Goal: Task Accomplishment & Management: Manage account settings

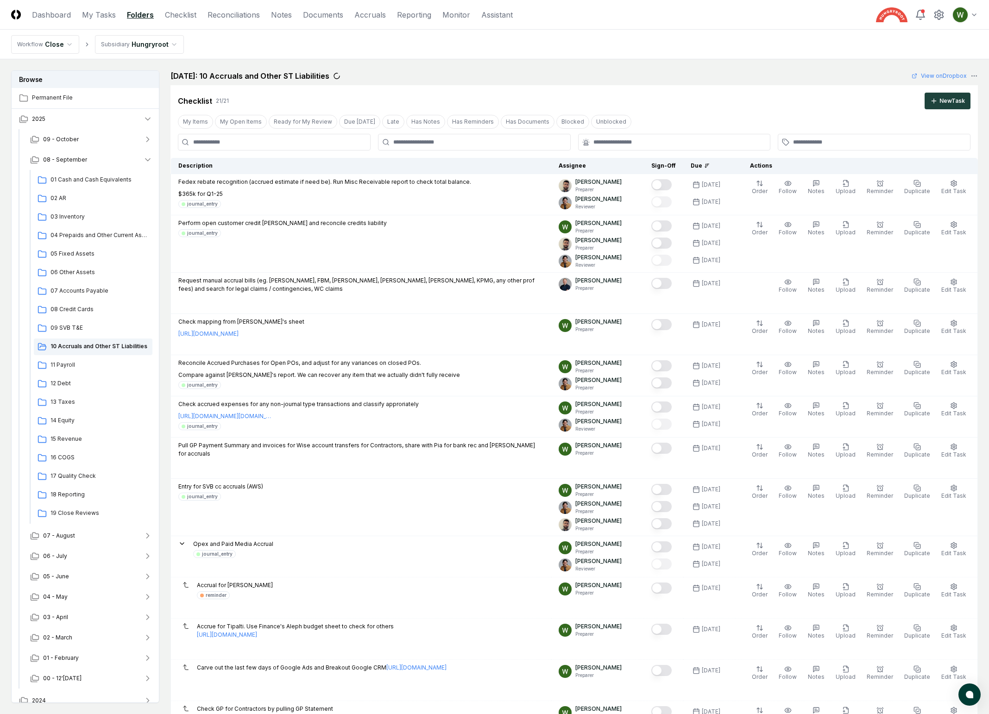
scroll to position [420, 0]
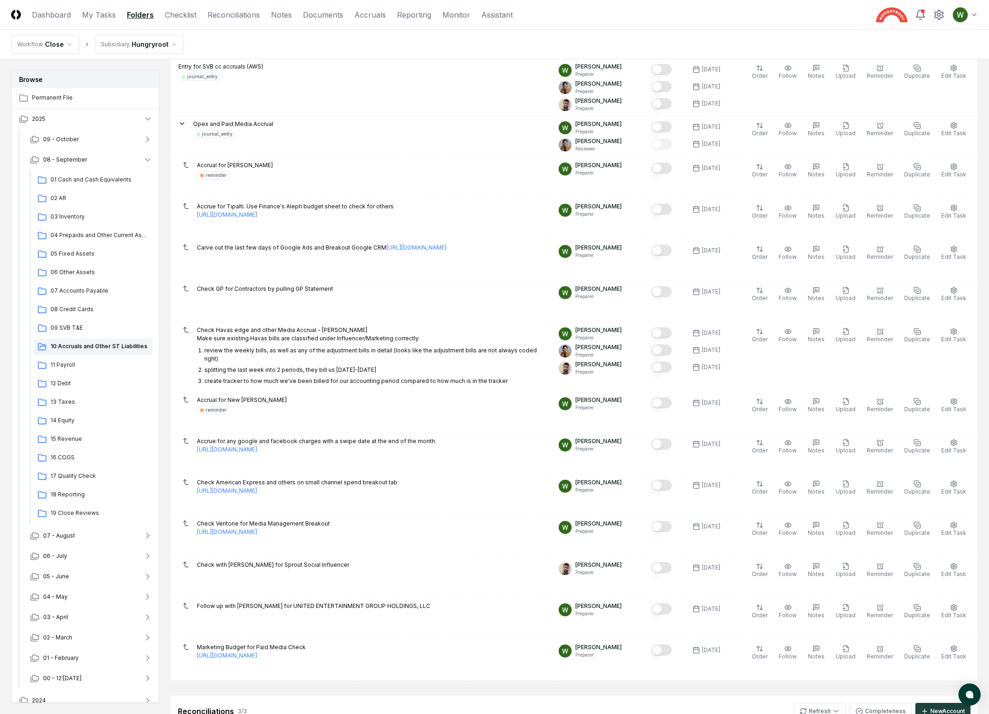
click at [138, 43] on html "CloseCore Dashboard My Tasks Folders Checklist Reconciliations Notes Documents …" at bounding box center [494, 340] width 989 height 1520
click at [273, 36] on html "CloseCore Dashboard My Tasks Folders Checklist Reconciliations Notes Documents …" at bounding box center [494, 340] width 989 height 1520
click at [404, 19] on link "Reporting" at bounding box center [414, 14] width 34 height 11
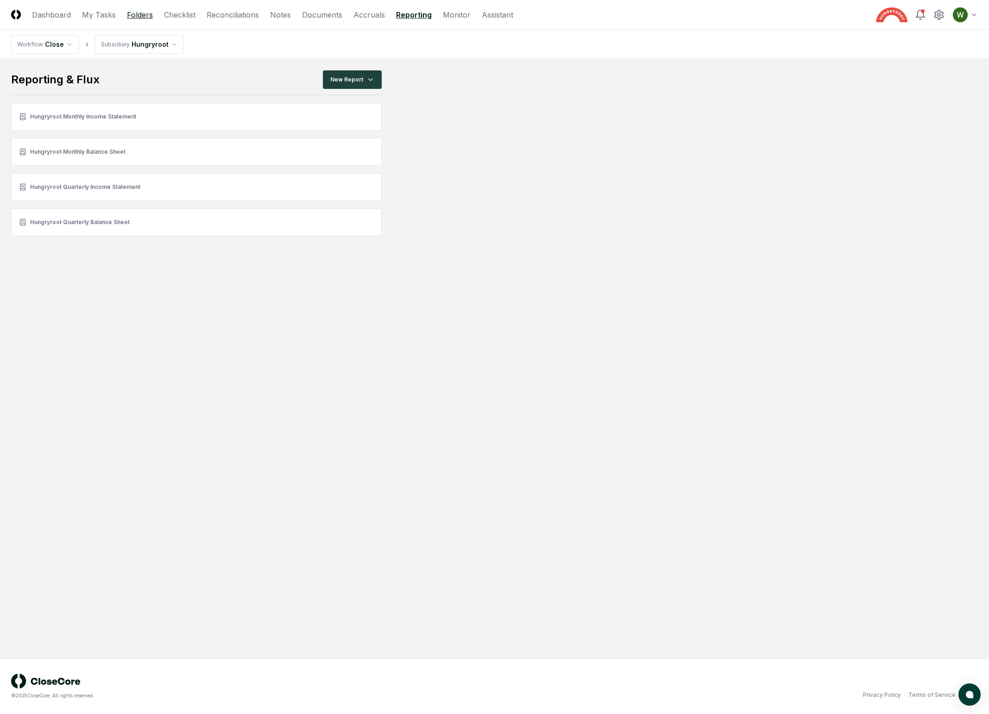
click at [133, 13] on link "Folders" at bounding box center [140, 14] width 26 height 11
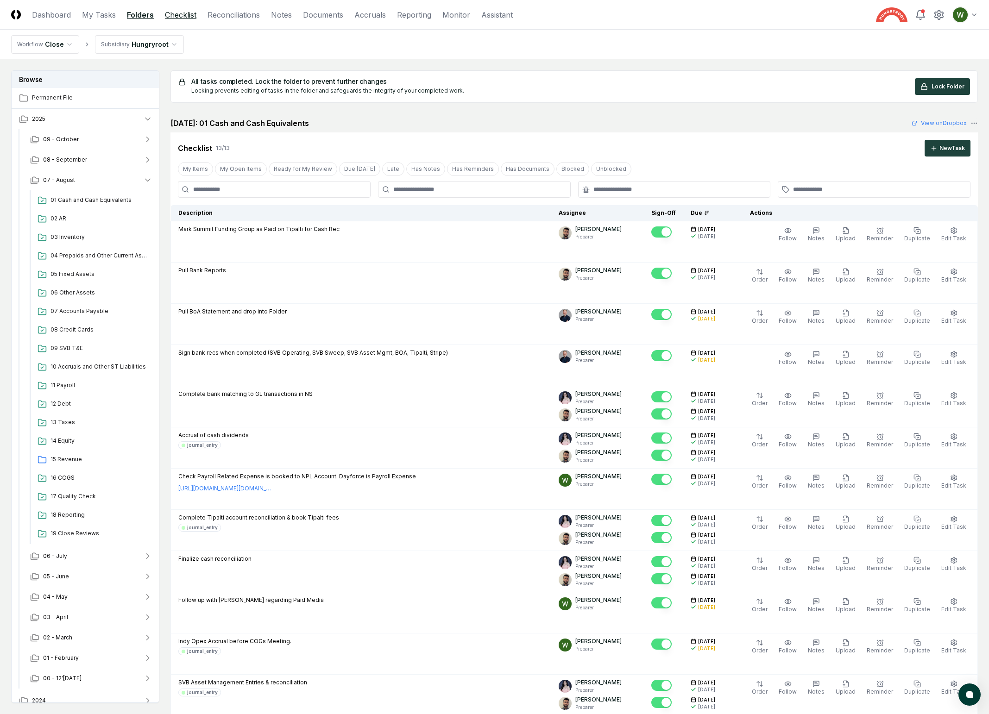
click at [183, 16] on link "Checklist" at bounding box center [181, 14] width 32 height 11
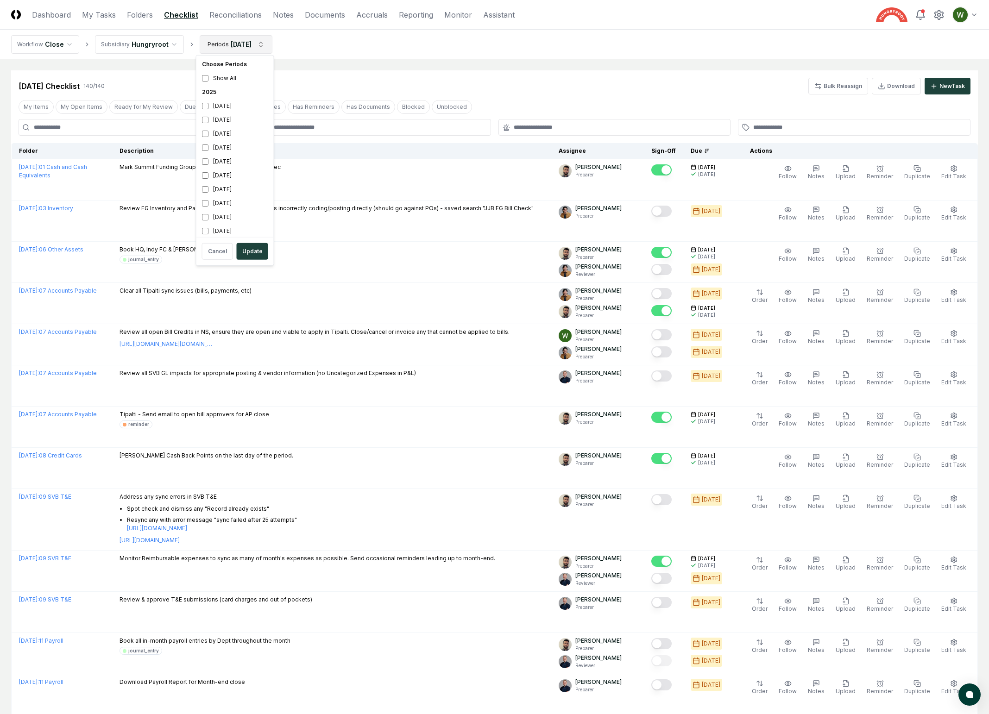
click at [206, 138] on div "[DATE]" at bounding box center [235, 134] width 74 height 14
click at [260, 254] on button "Update" at bounding box center [253, 251] width 32 height 17
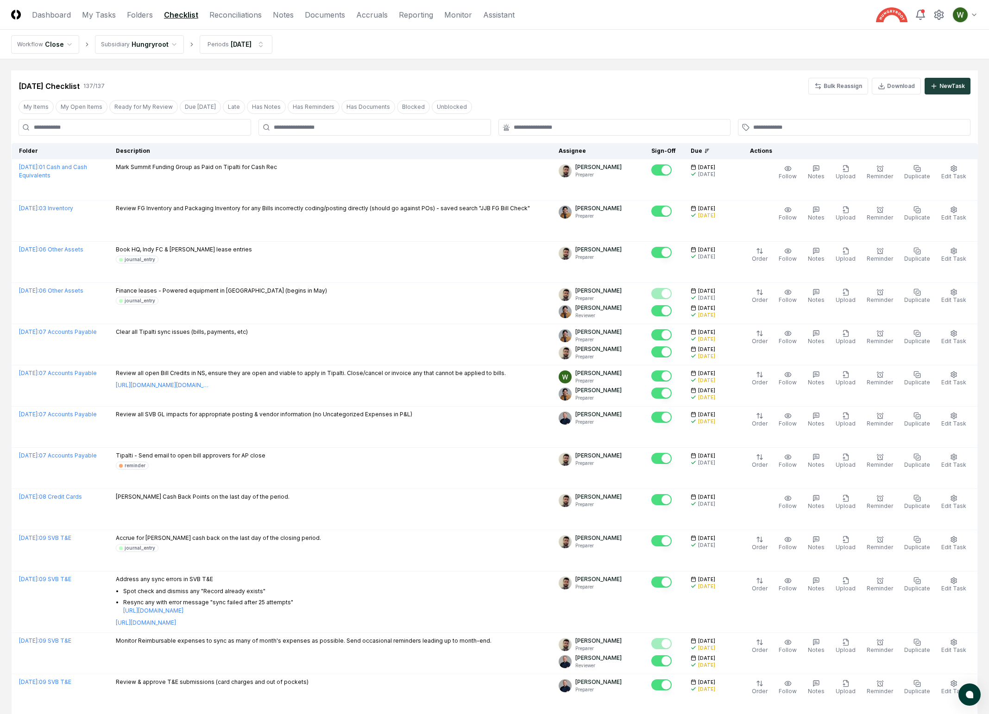
click at [227, 21] on header "CloseCore Dashboard My Tasks Folders Checklist Reconciliations Notes Documents …" at bounding box center [494, 15] width 989 height 30
click at [227, 15] on link "Reconciliations" at bounding box center [235, 14] width 52 height 11
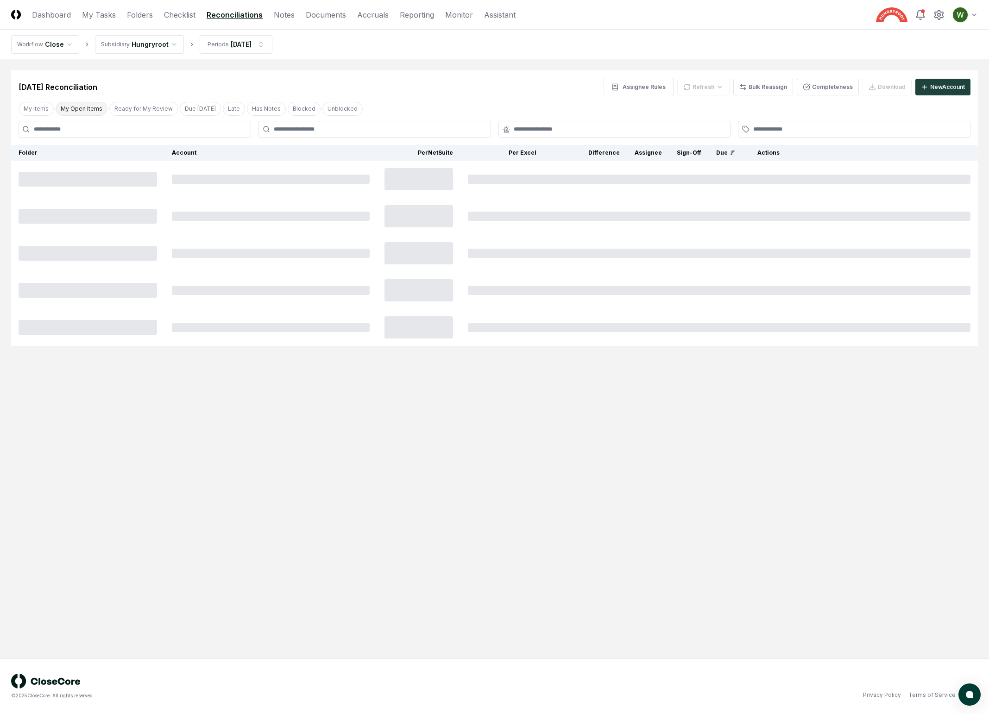
click at [76, 110] on button "My Open Items" at bounding box center [82, 109] width 52 height 14
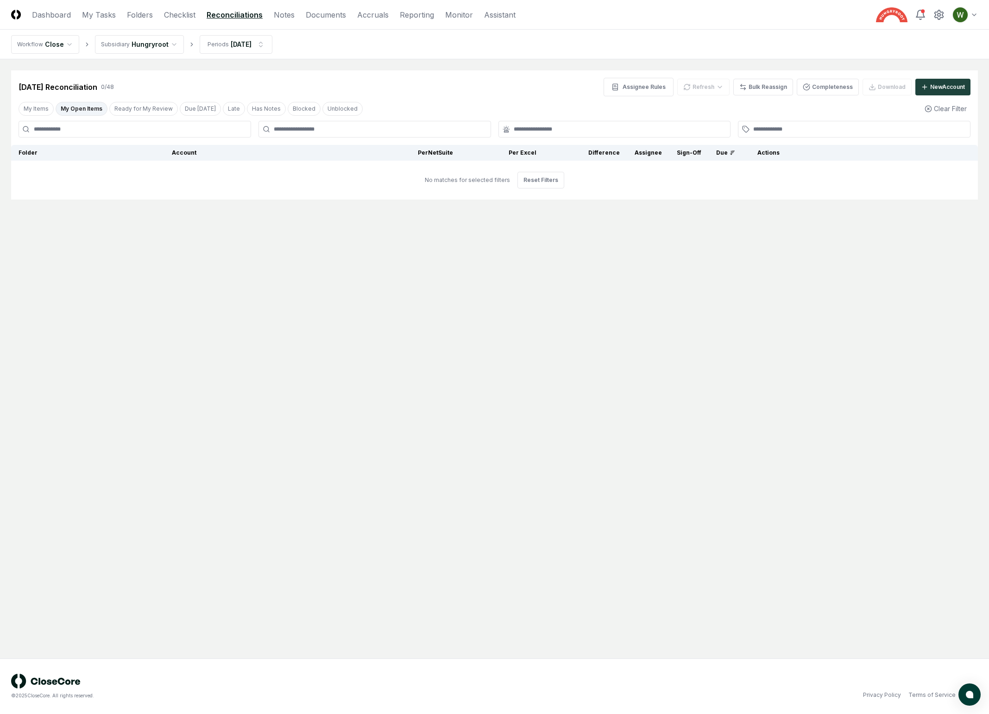
click at [76, 110] on button "My Open Items" at bounding box center [82, 109] width 52 height 14
click at [34, 113] on button "My Items" at bounding box center [36, 109] width 35 height 14
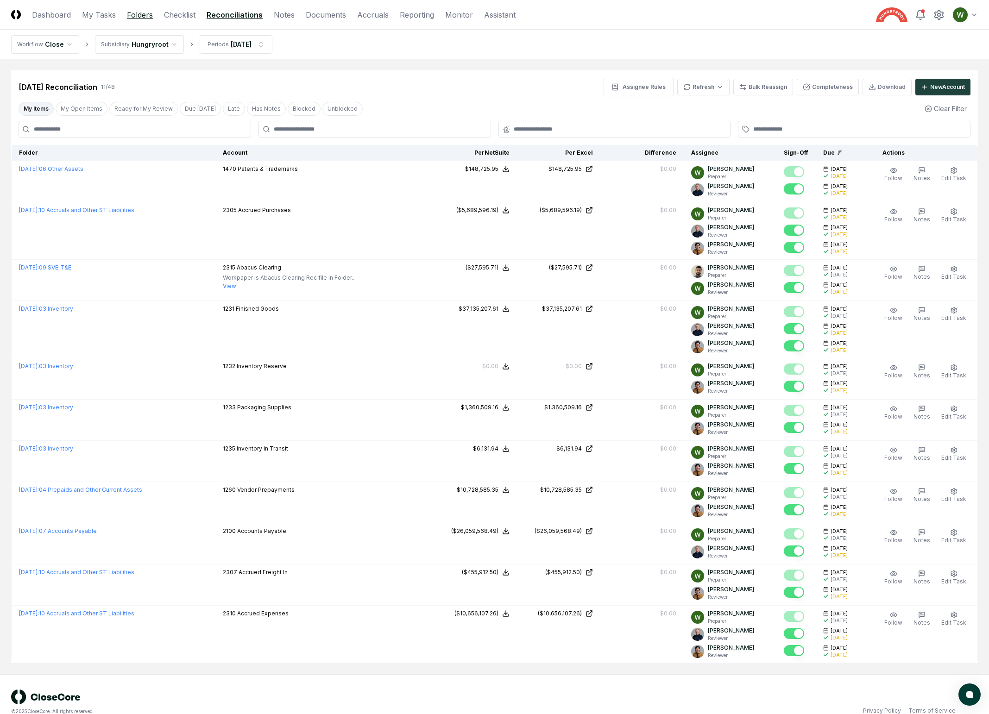
click at [144, 16] on link "Folders" at bounding box center [140, 14] width 26 height 11
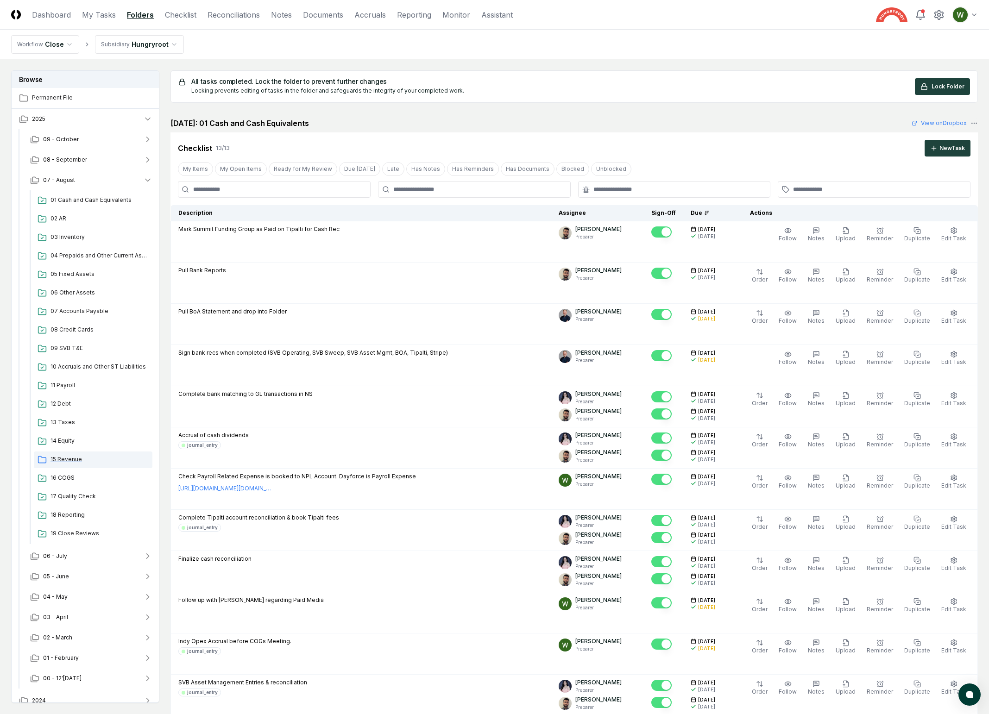
click at [73, 460] on span "15 Revenue" at bounding box center [99, 459] width 98 height 8
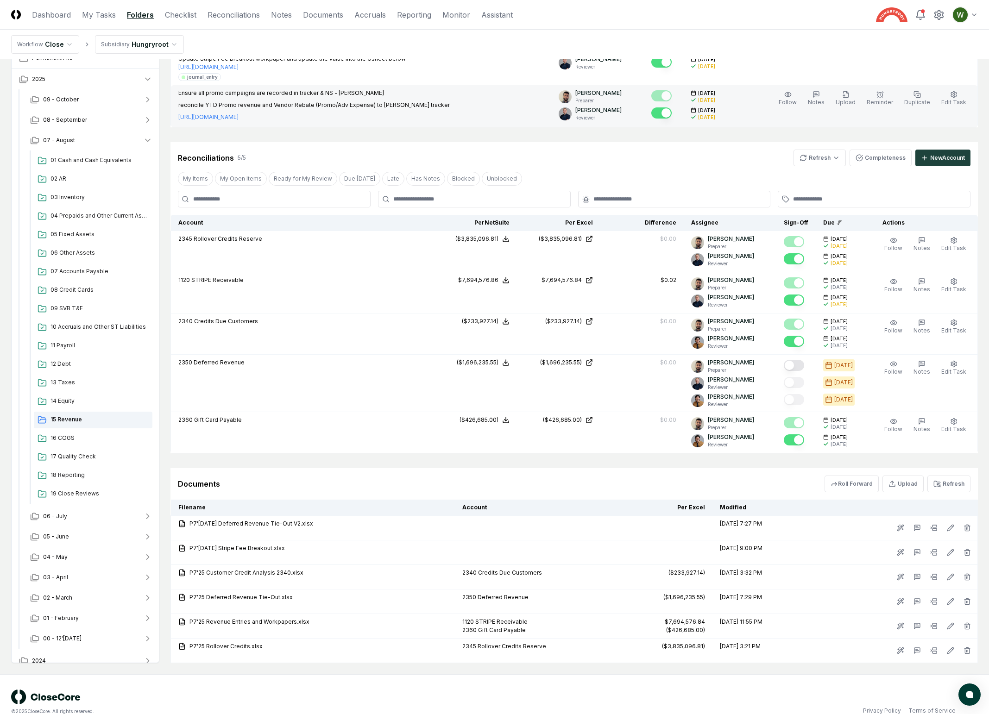
scroll to position [406, 0]
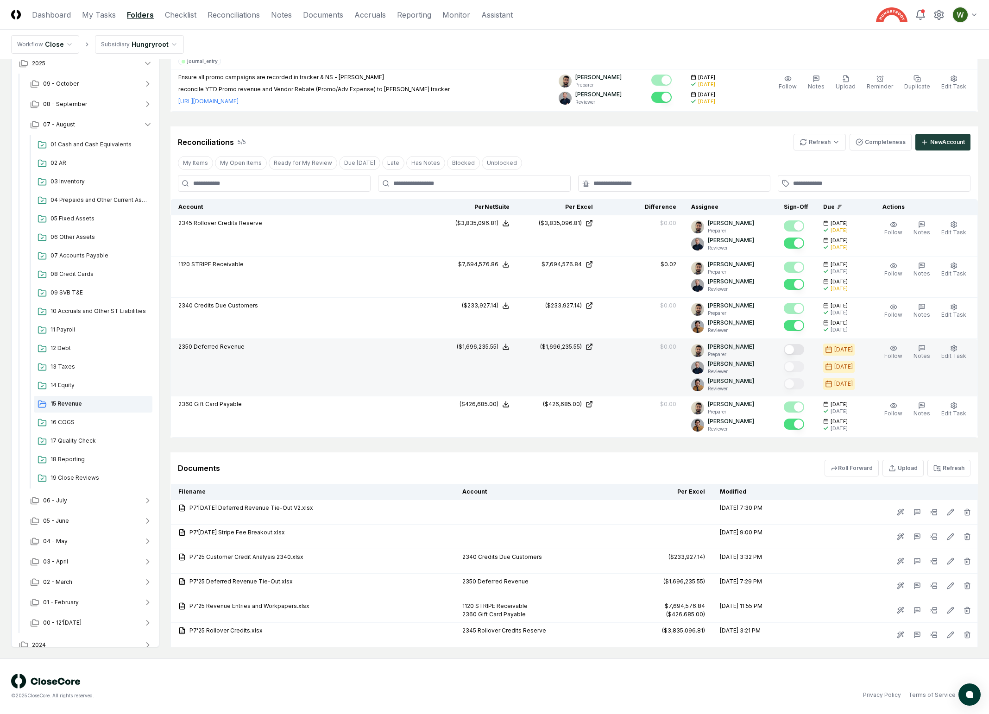
click at [798, 345] on button "Mark complete" at bounding box center [794, 349] width 20 height 11
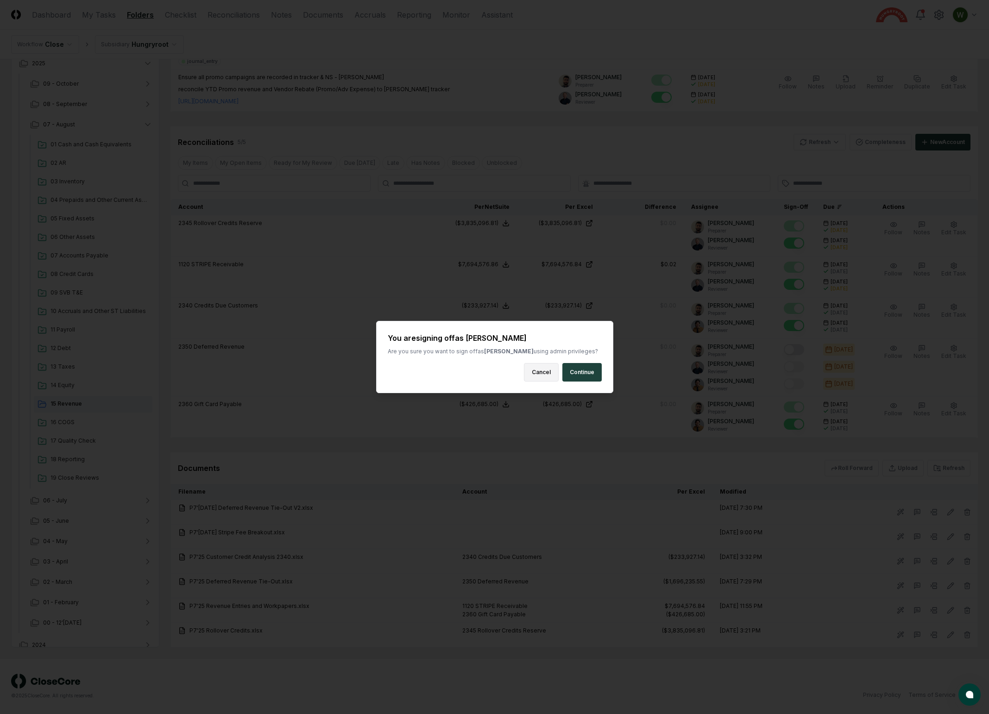
click at [550, 372] on button "Cancel" at bounding box center [541, 372] width 35 height 19
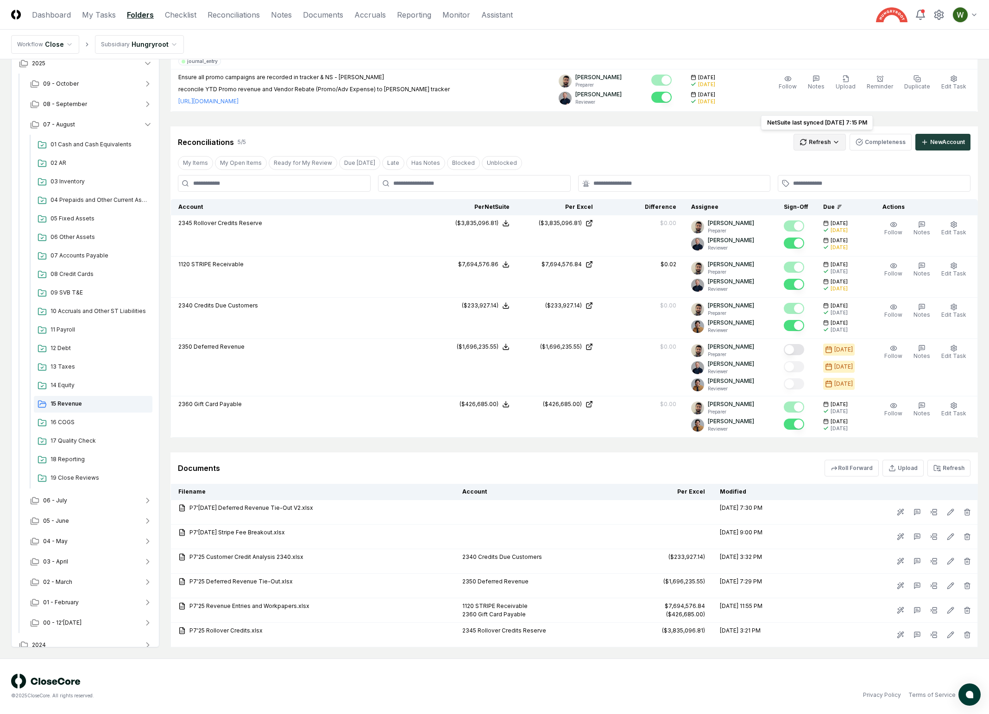
click at [827, 136] on html "CloseCore Dashboard My Tasks Folders Checklist Reconciliations Notes Documents …" at bounding box center [494, 155] width 989 height 1117
click at [816, 190] on div "All" at bounding box center [821, 188] width 55 height 14
click at [834, 142] on html "CloseCore Dashboard My Tasks Folders Checklist Reconciliations Notes Documents …" at bounding box center [494, 155] width 989 height 1117
click at [825, 171] on div "Spreadsheets" at bounding box center [821, 174] width 55 height 14
click at [835, 144] on html "CloseCore Dashboard My Tasks Folders Checklist Reconciliations Notes Documents …" at bounding box center [494, 155] width 989 height 1117
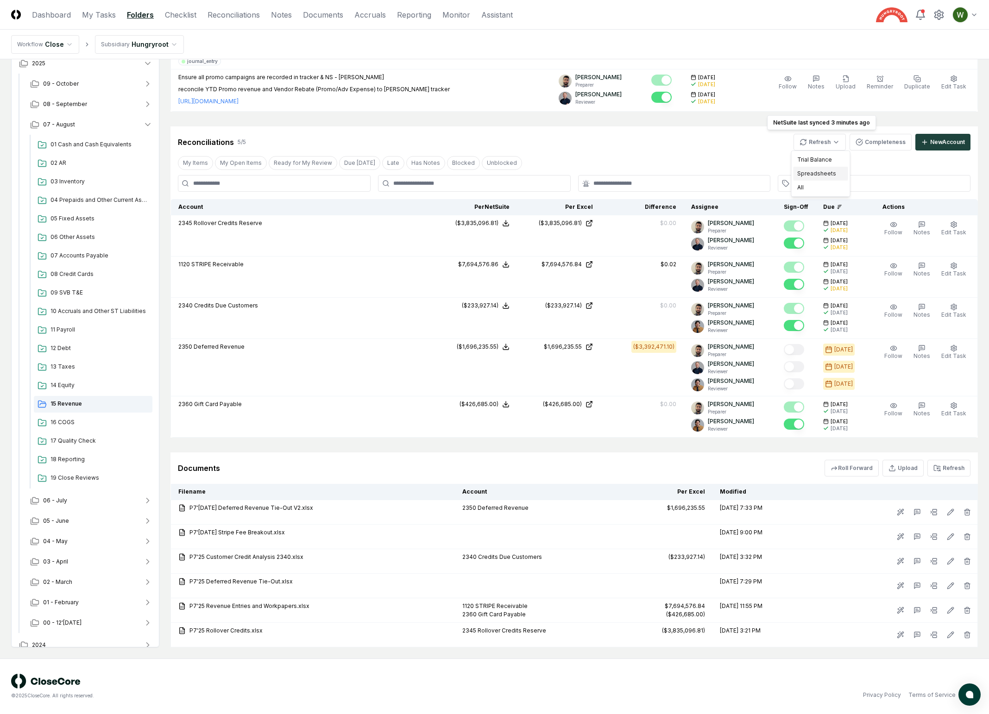
click at [826, 172] on div "Spreadsheets" at bounding box center [821, 174] width 55 height 14
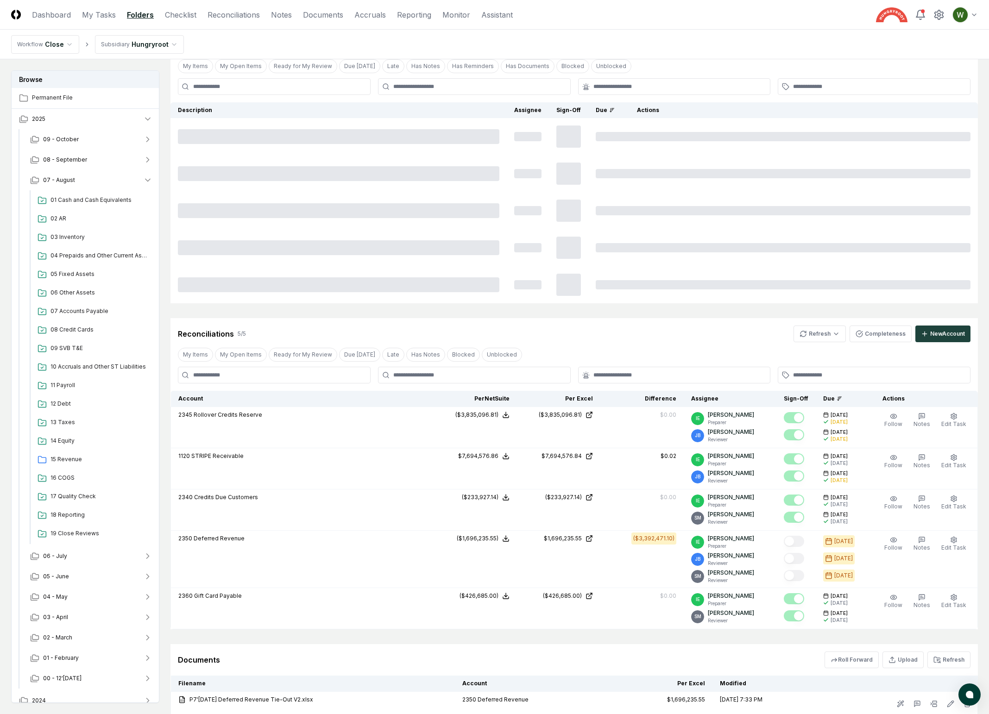
scroll to position [406, 0]
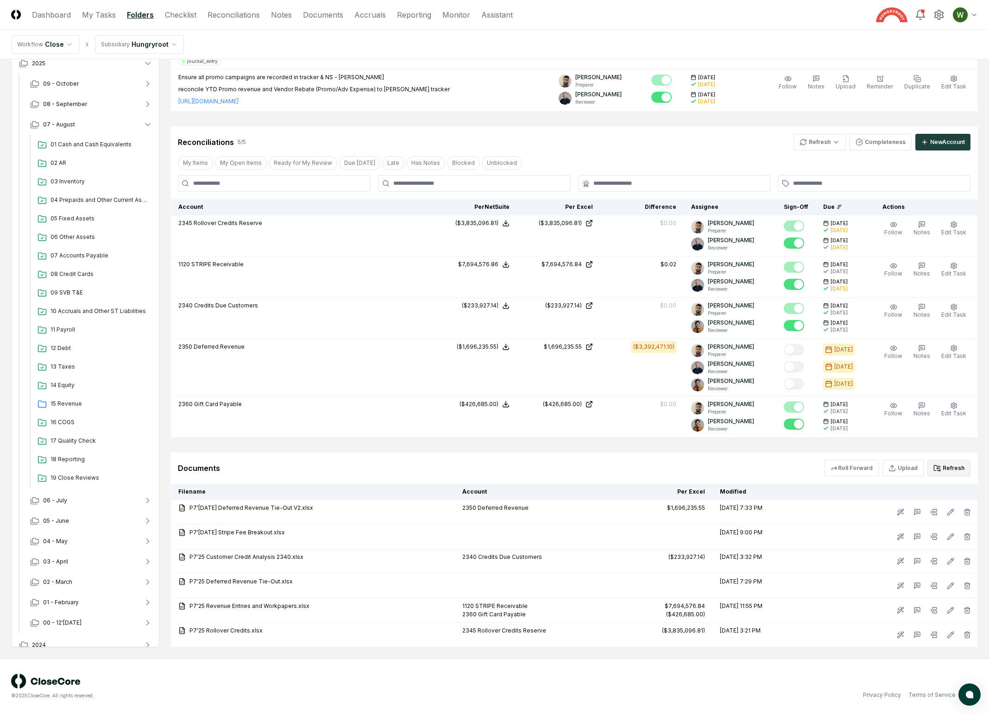
click at [944, 473] on button "Refresh" at bounding box center [948, 468] width 43 height 17
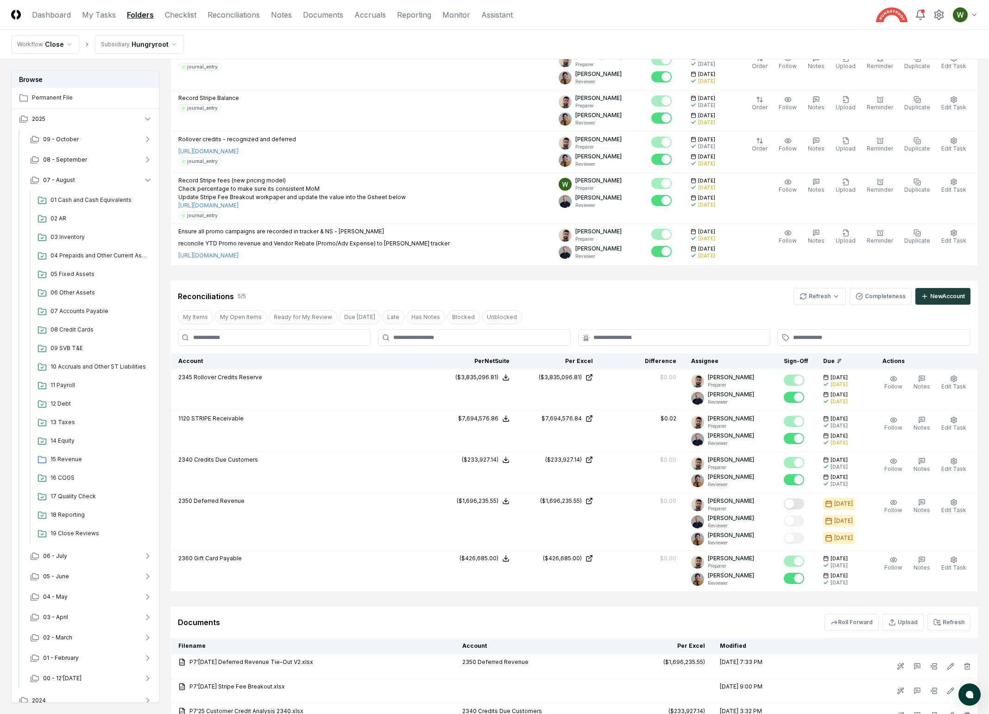
scroll to position [406, 0]
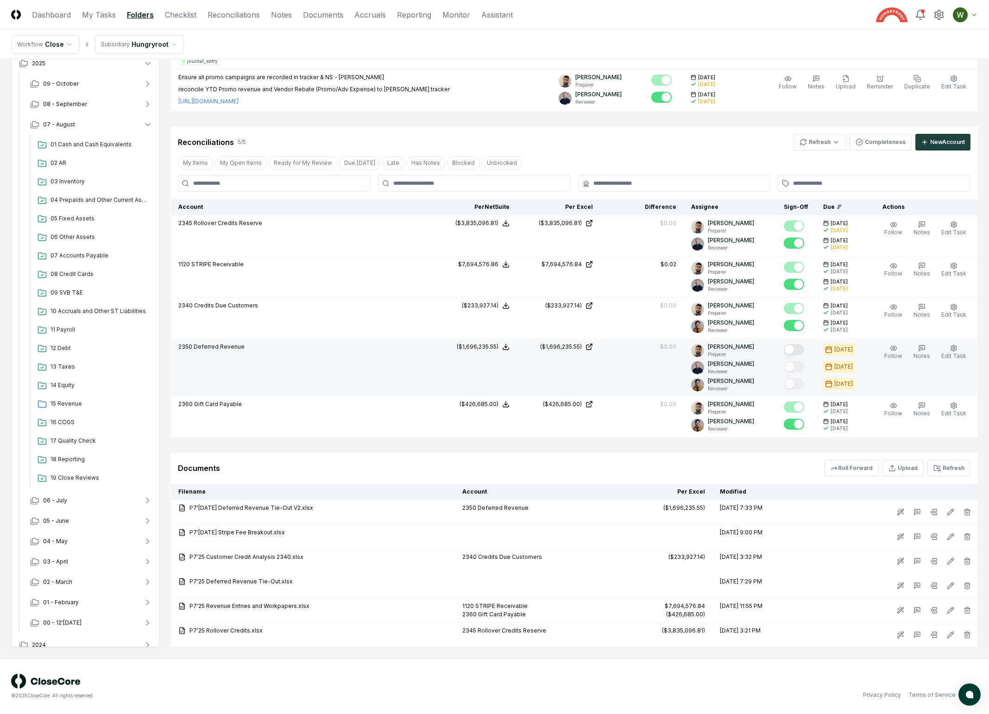
click at [796, 346] on button "Mark complete" at bounding box center [794, 349] width 20 height 11
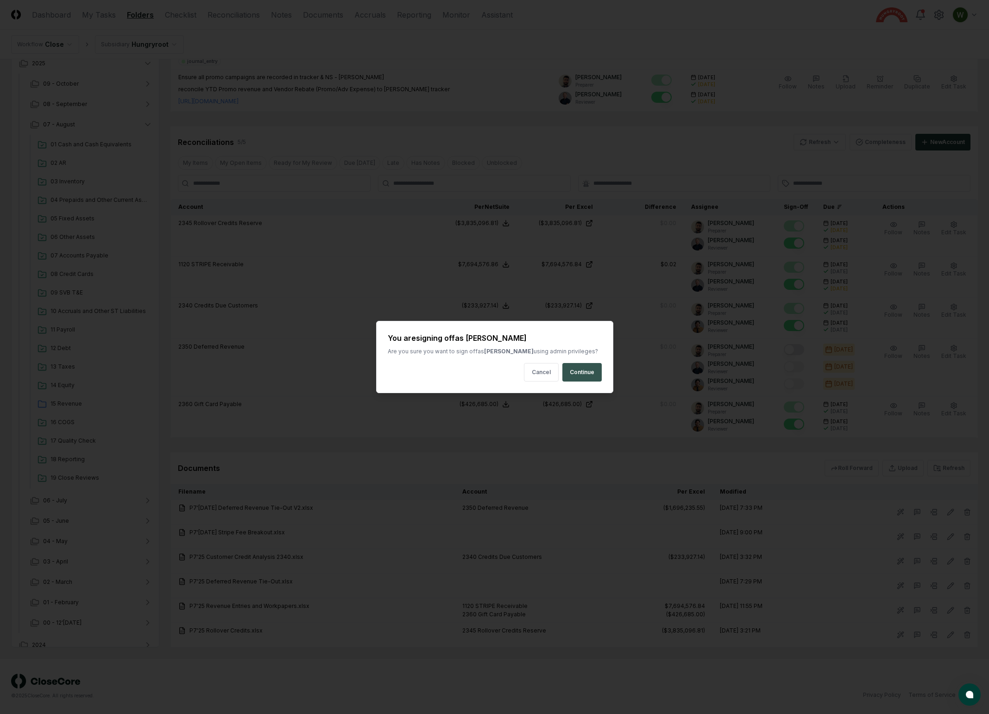
click at [577, 371] on button "Continue" at bounding box center [581, 372] width 39 height 19
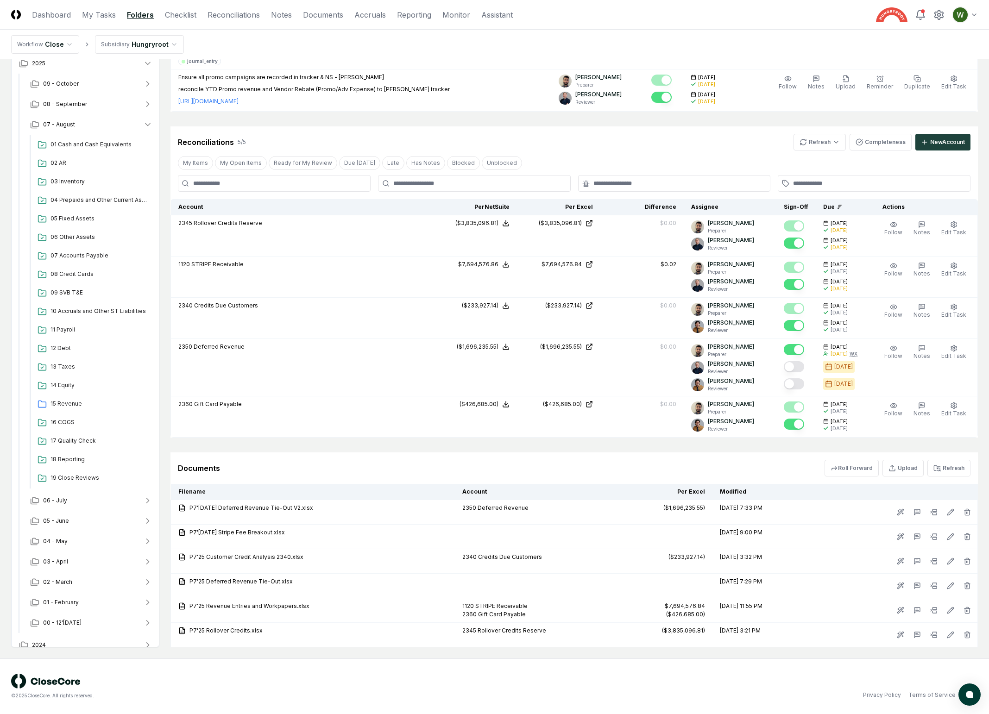
scroll to position [25, 0]
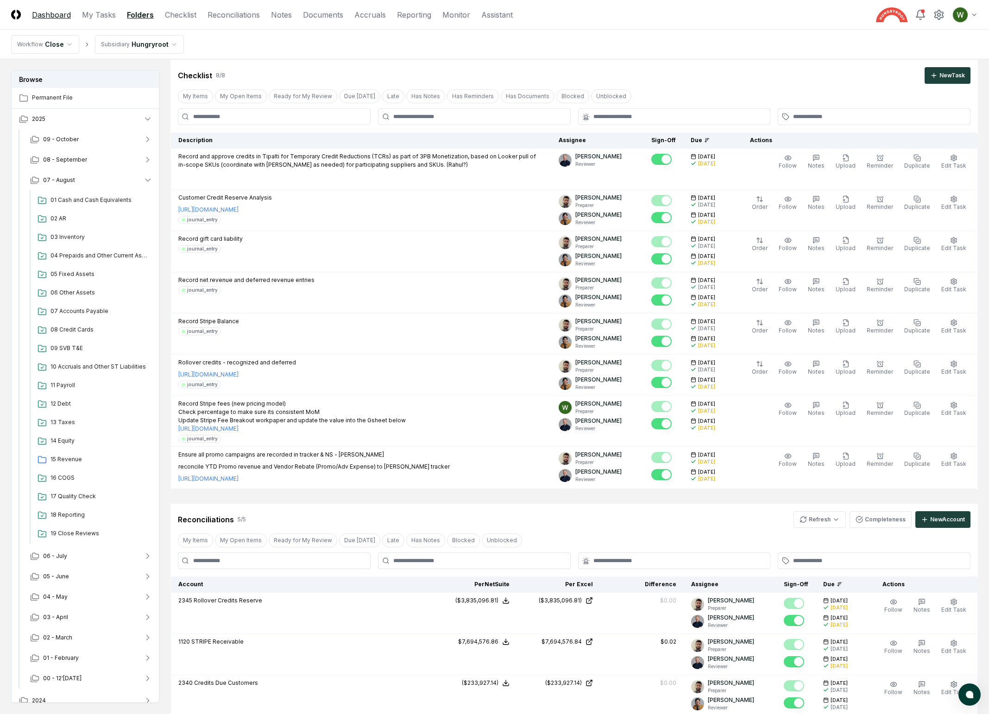
click at [65, 15] on link "Dashboard" at bounding box center [51, 14] width 39 height 11
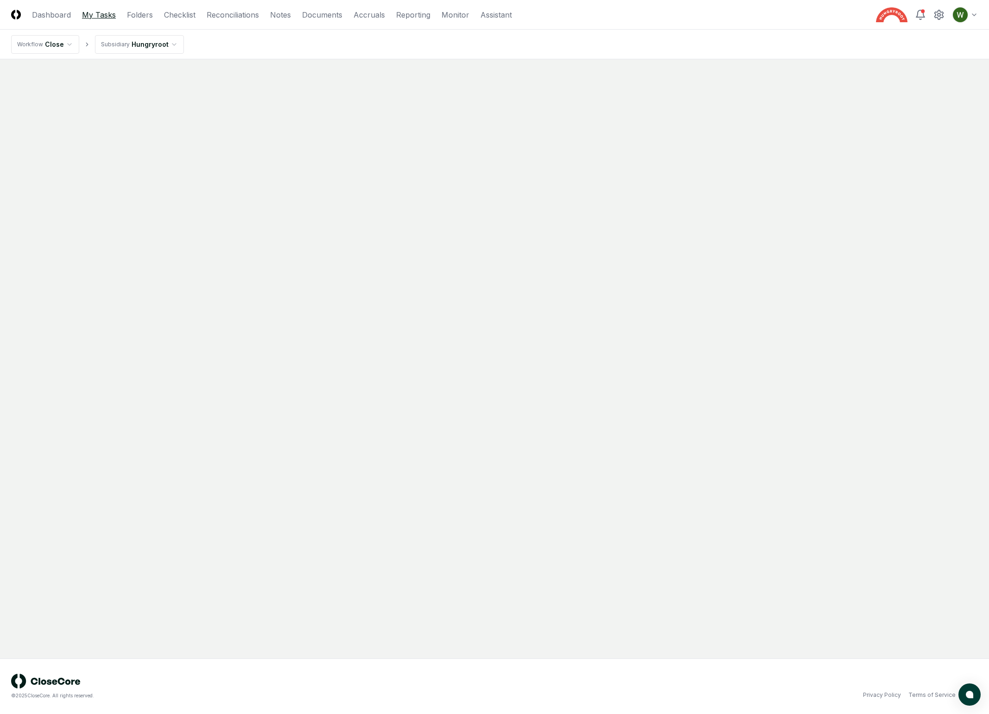
click at [98, 19] on link "My Tasks" at bounding box center [99, 14] width 34 height 11
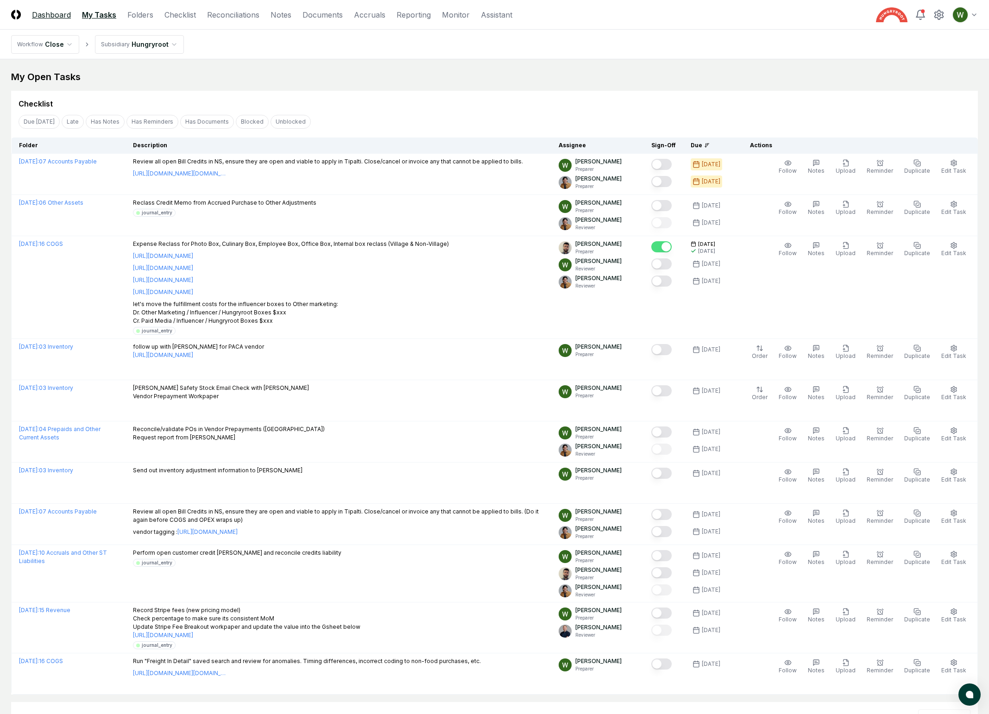
click at [58, 13] on link "Dashboard" at bounding box center [51, 14] width 39 height 11
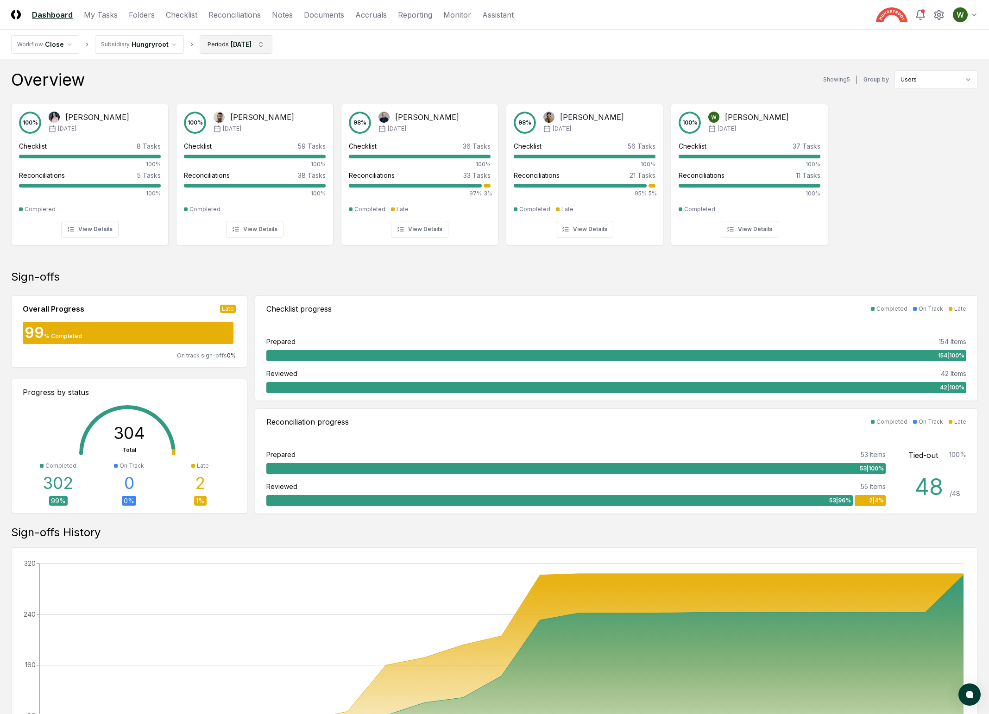
click at [221, 51] on html "CloseCore Dashboard My Tasks Folders Checklist Reconciliations Notes Documents …" at bounding box center [494, 560] width 989 height 1121
click at [252, 248] on button "Update" at bounding box center [253, 251] width 32 height 17
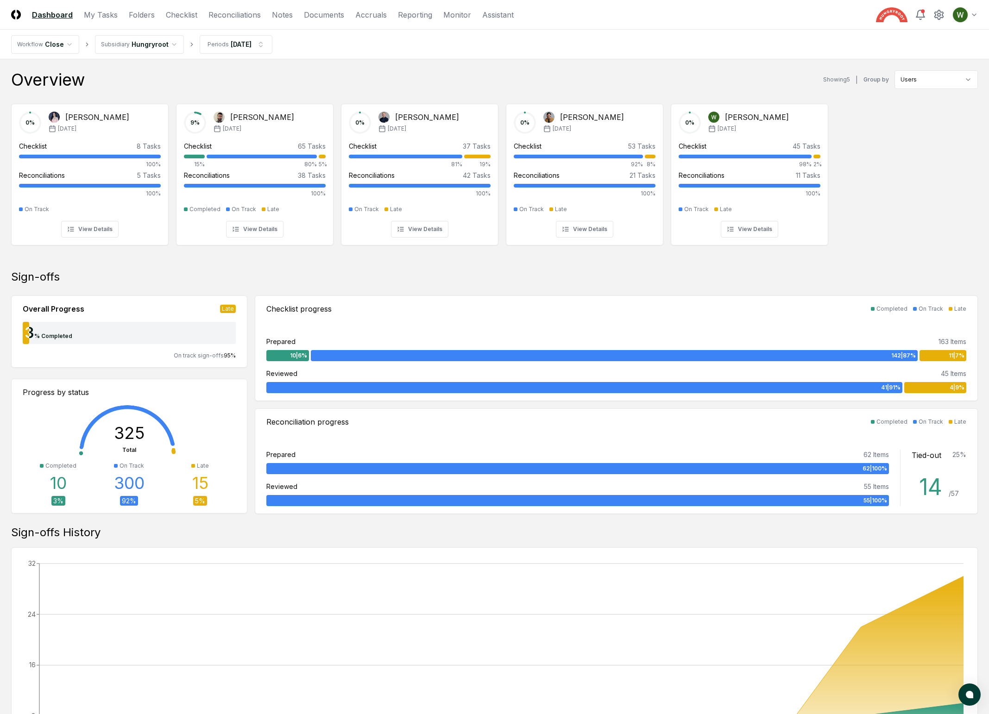
drag, startPoint x: 246, startPoint y: 271, endPoint x: 254, endPoint y: 277, distance: 9.9
click at [254, 277] on div "Sign-offs" at bounding box center [494, 277] width 967 height 15
click at [251, 273] on div "Sign-offs" at bounding box center [494, 277] width 967 height 15
